Goal: Information Seeking & Learning: Learn about a topic

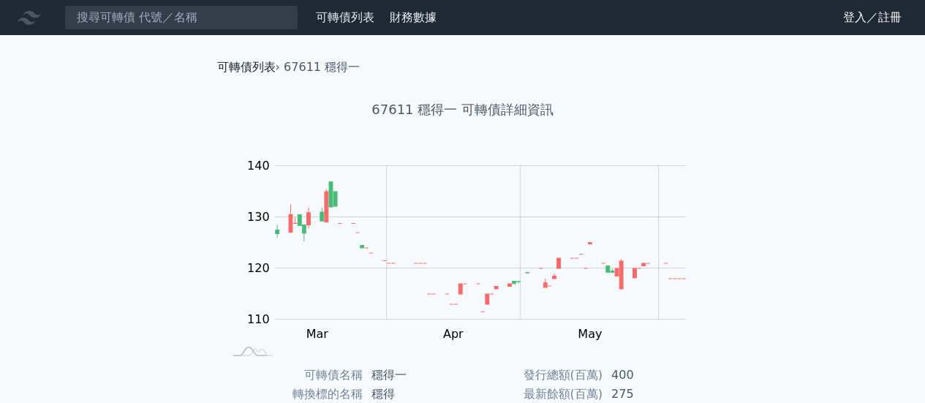
click at [248, 67] on link "可轉債列表" at bounding box center [246, 67] width 59 height 14
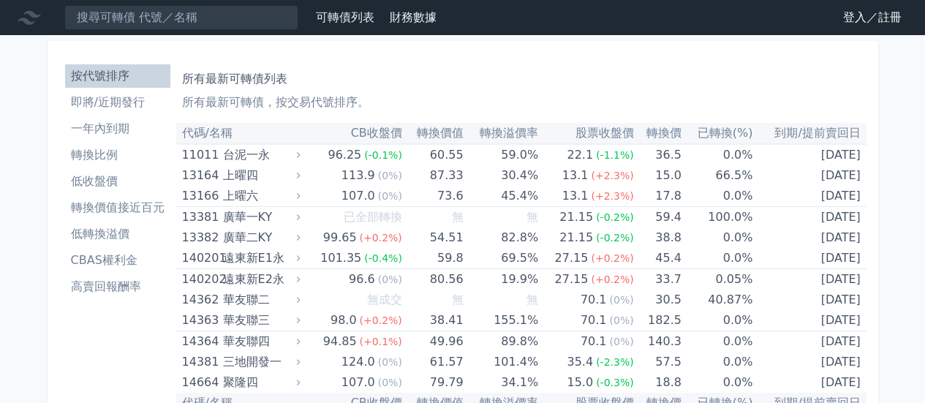
click at [104, 97] on li "即將/近期發行" at bounding box center [117, 103] width 105 height 18
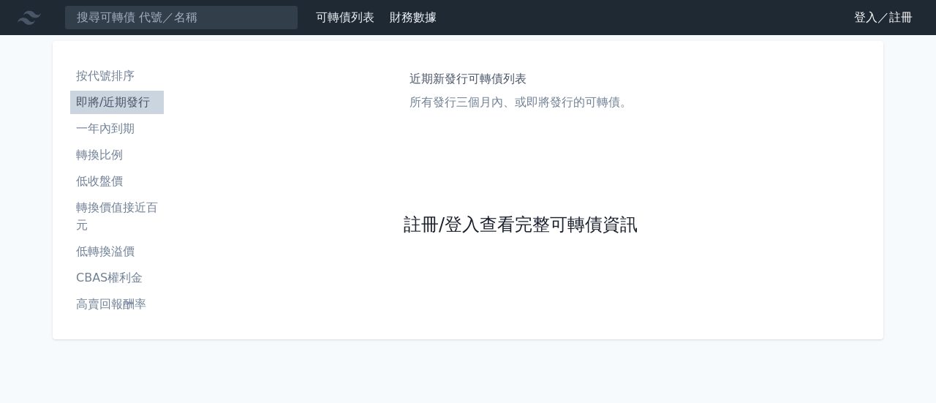
click at [434, 222] on link "註冊/登入查看完整可轉債資訊" at bounding box center [521, 225] width 234 height 23
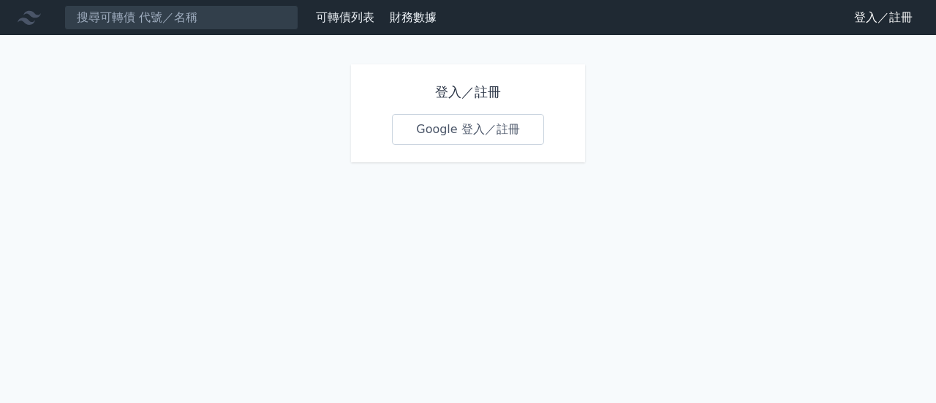
click at [475, 128] on link "Google 登入／註冊" at bounding box center [468, 129] width 152 height 31
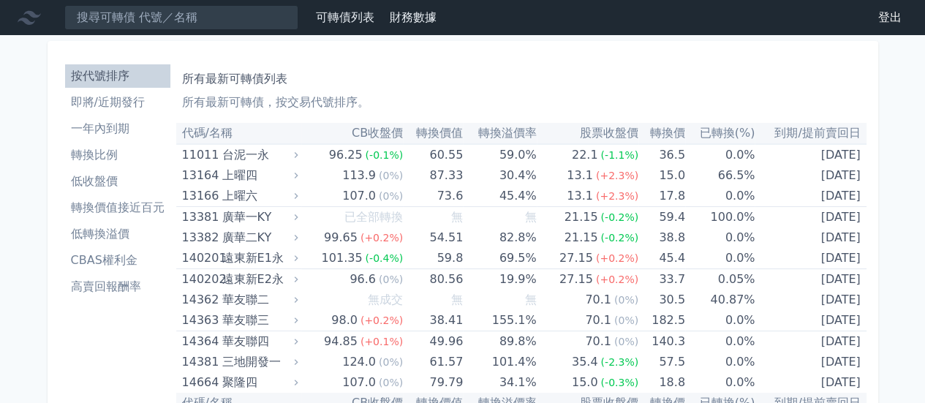
click at [110, 101] on li "即將/近期發行" at bounding box center [117, 103] width 105 height 18
